Goal: Check status

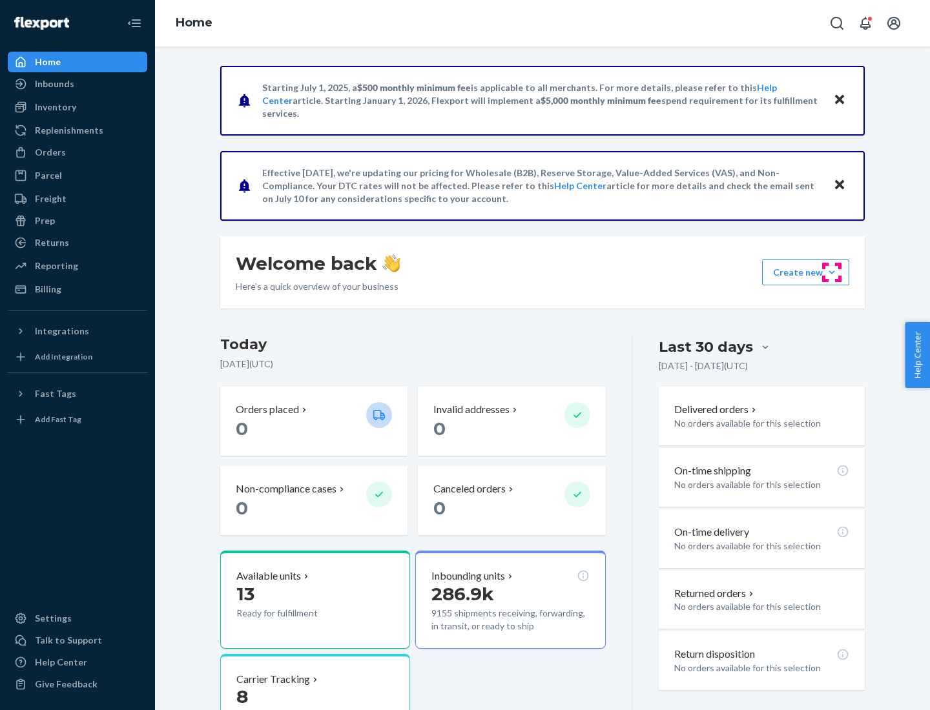
click at [831, 272] on button "Create new Create new inbound Create new order Create new product" at bounding box center [805, 272] width 87 height 26
click at [54, 84] on div "Inbounds" at bounding box center [54, 83] width 39 height 13
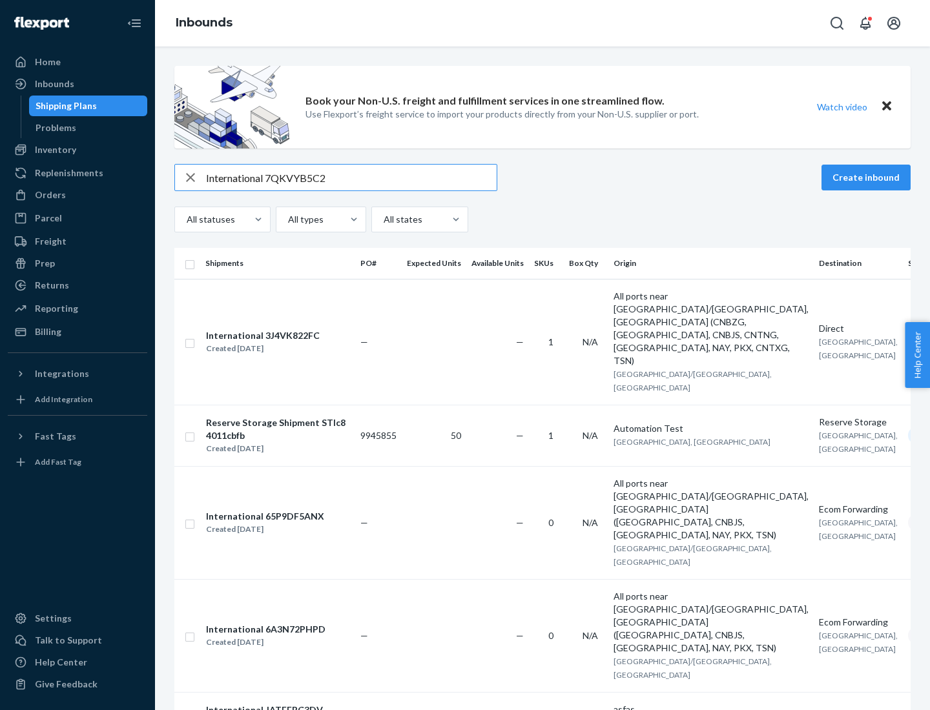
type input "International 7QKVYB5C29"
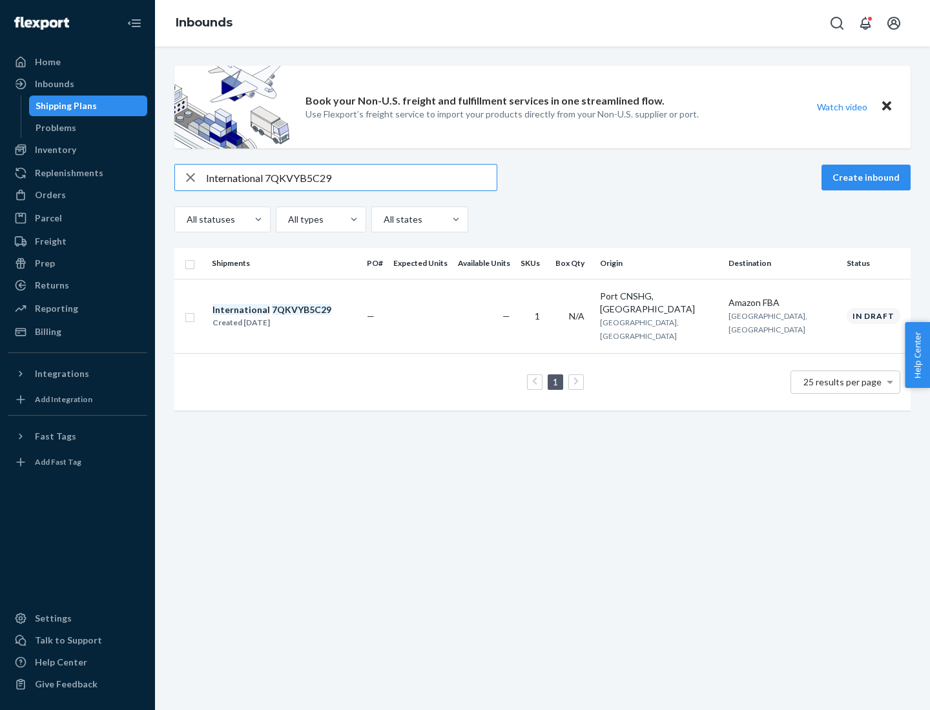
click at [294, 316] on div "Created [DATE]" at bounding box center [271, 322] width 119 height 13
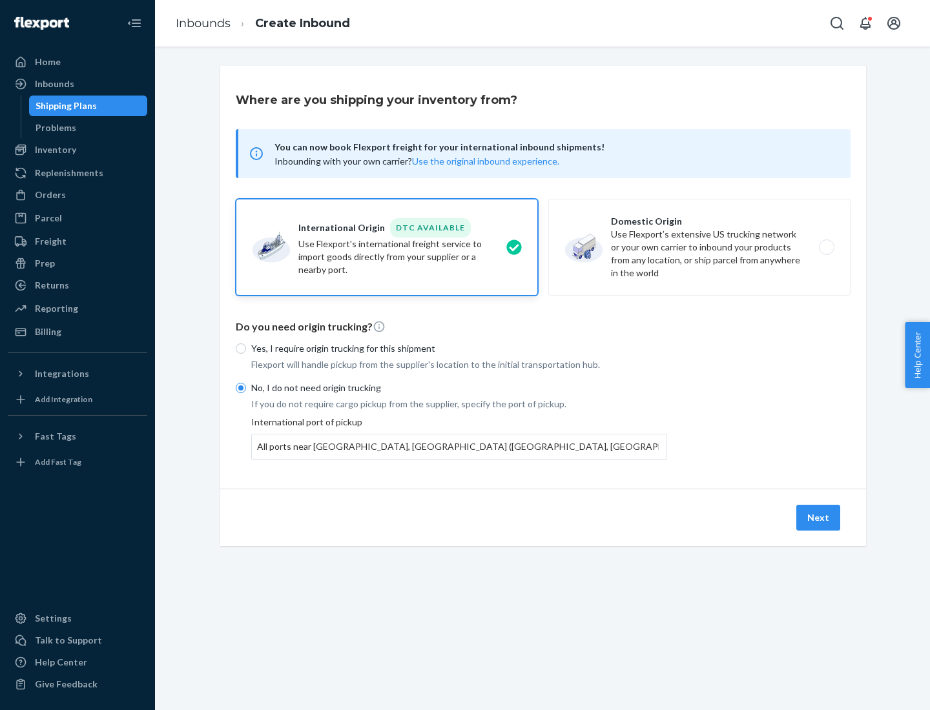
click at [818, 517] on button "Next" at bounding box center [818, 518] width 44 height 26
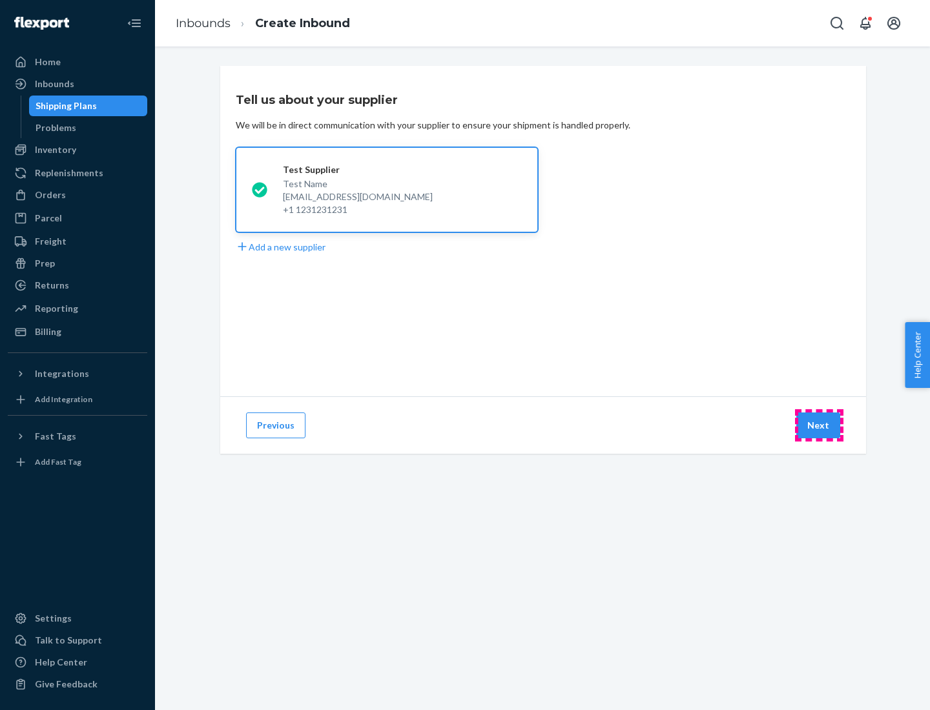
click at [818, 425] on button "Next" at bounding box center [818, 425] width 44 height 26
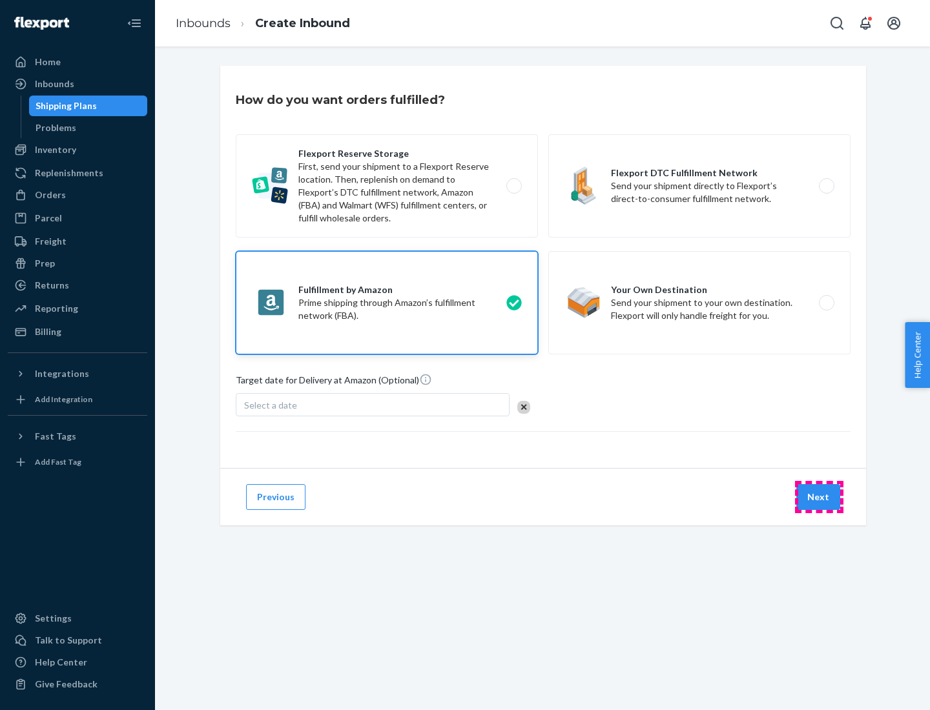
click at [818, 497] on button "Next" at bounding box center [818, 497] width 44 height 26
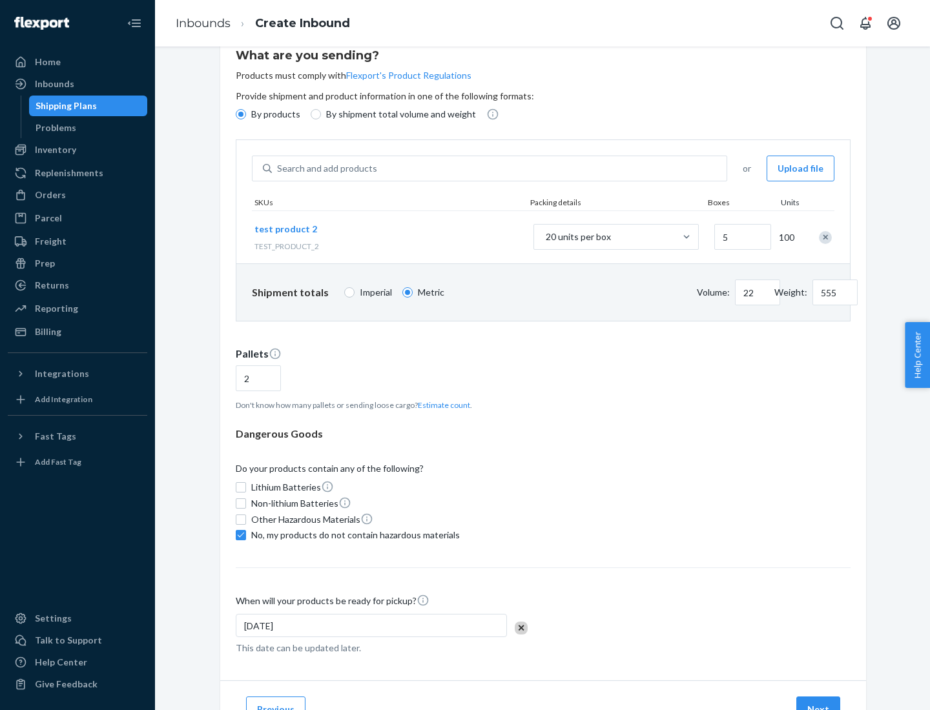
scroll to position [103, 0]
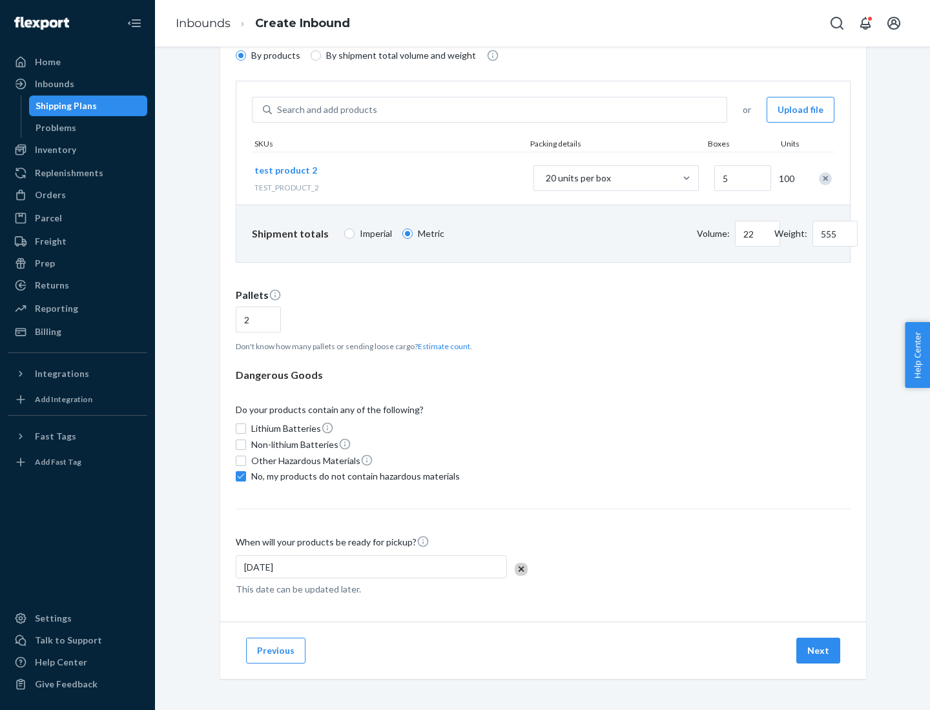
click at [818, 651] on button "Next" at bounding box center [818, 651] width 44 height 26
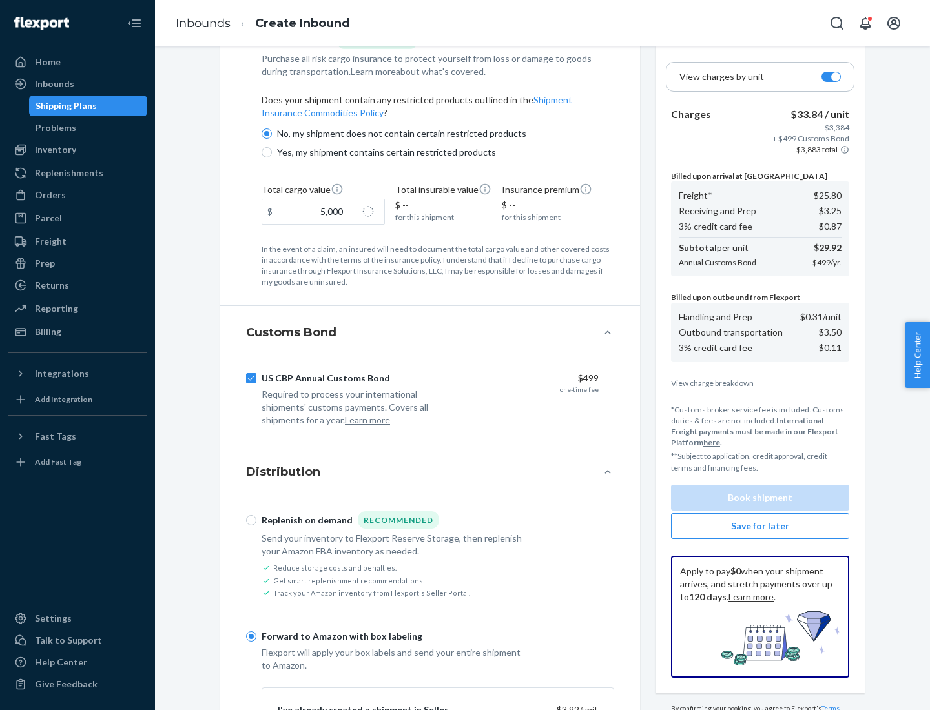
scroll to position [843, 0]
